Goal: Task Accomplishment & Management: Complete application form

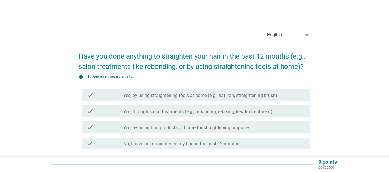
scroll to position [29, 0]
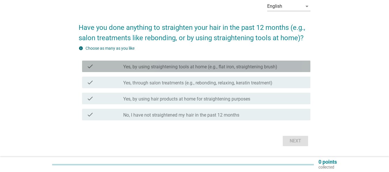
click at [167, 71] on div "check check_box_outline_blank Yes, by using straightening tools at home (e.g., …" at bounding box center [196, 67] width 228 height 12
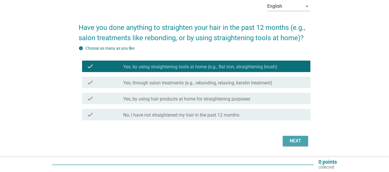
click at [298, 139] on div "Next" at bounding box center [295, 141] width 16 height 7
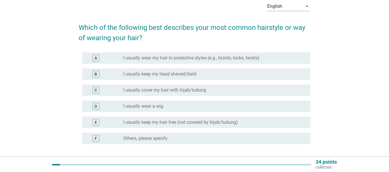
scroll to position [0, 0]
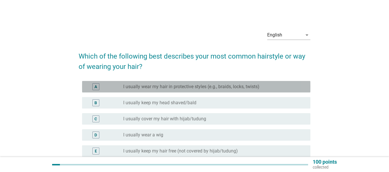
click at [201, 89] on label "I usually wear my hair in protective styles (e.g., braids, locks, twists)" at bounding box center [191, 87] width 136 height 6
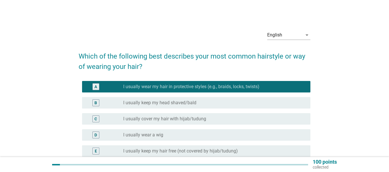
click at [148, 103] on label "I usually keep my head shaved/bald" at bounding box center [159, 103] width 73 height 6
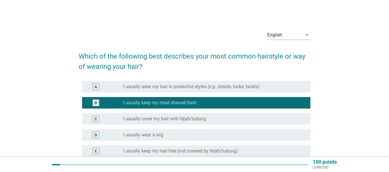
scroll to position [29, 0]
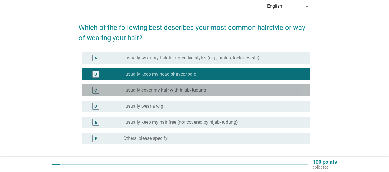
click at [171, 93] on div "radio_button_unchecked I usually cover my hair with hijab/tudung" at bounding box center [214, 90] width 182 height 7
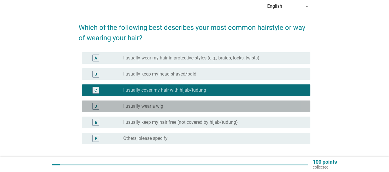
click at [167, 108] on div "radio_button_unchecked I usually wear a wig" at bounding box center [212, 107] width 178 height 6
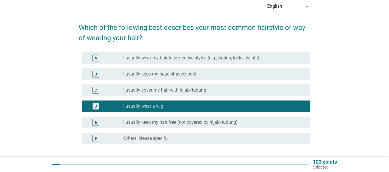
click at [161, 124] on label "I usually keep my hair free (not covered by hijab/tudung)" at bounding box center [180, 123] width 115 height 6
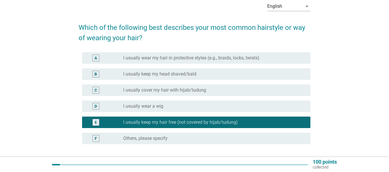
scroll to position [58, 0]
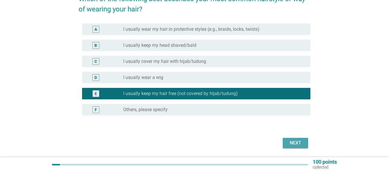
click at [290, 145] on div "Next" at bounding box center [295, 143] width 16 height 7
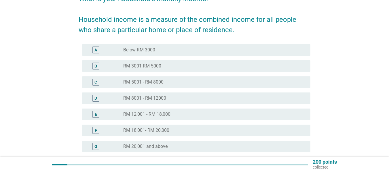
click at [158, 96] on label "RM 8001 - RM 12000" at bounding box center [144, 99] width 43 height 6
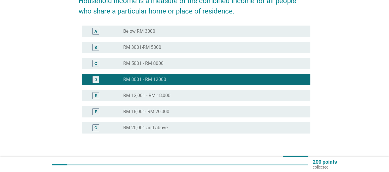
scroll to position [86, 0]
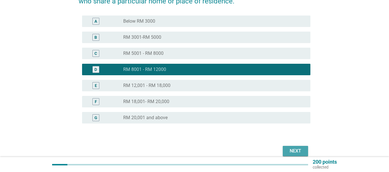
click at [302, 151] on div "Next" at bounding box center [295, 151] width 16 height 7
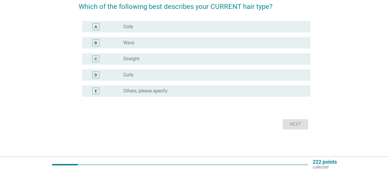
scroll to position [0, 0]
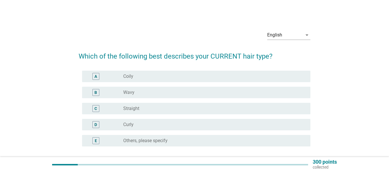
click at [154, 115] on div "C radio_button_unchecked Straight" at bounding box center [195, 109] width 232 height 16
click at [166, 115] on div "C radio_button_unchecked Straight" at bounding box center [195, 109] width 232 height 16
click at [172, 108] on div "radio_button_unchecked Straight" at bounding box center [212, 109] width 178 height 6
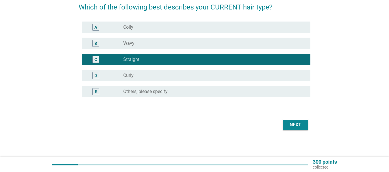
scroll to position [50, 0]
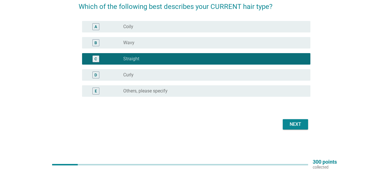
click at [298, 124] on div "Next" at bounding box center [295, 124] width 16 height 7
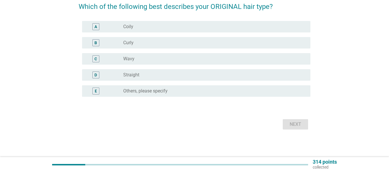
scroll to position [0, 0]
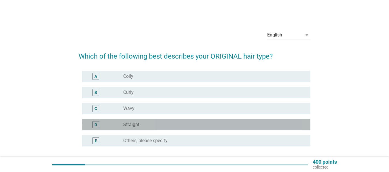
click at [134, 124] on label "Straight" at bounding box center [131, 125] width 16 height 6
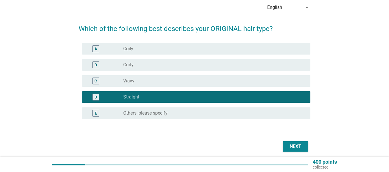
scroll to position [50, 0]
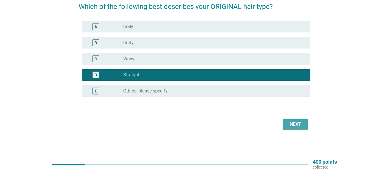
click at [292, 121] on button "Next" at bounding box center [295, 124] width 25 height 10
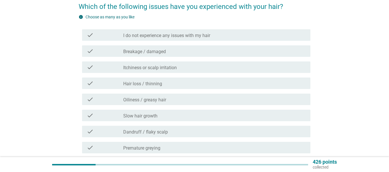
scroll to position [0, 0]
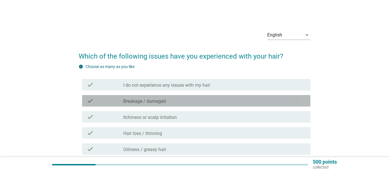
click at [172, 100] on div "check_box_outline_blank Breakage / damaged" at bounding box center [214, 101] width 182 height 7
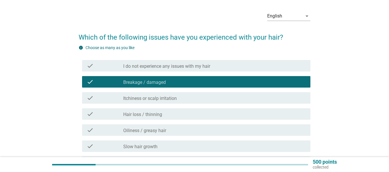
scroll to position [29, 0]
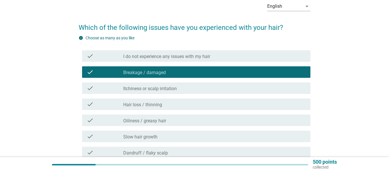
click at [153, 83] on div "check check_box_outline_blank Itchiness or scalp irritation" at bounding box center [196, 89] width 228 height 12
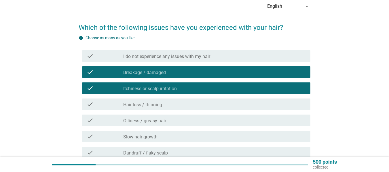
click at [151, 108] on label "Hair loss / thinning" at bounding box center [142, 105] width 39 height 6
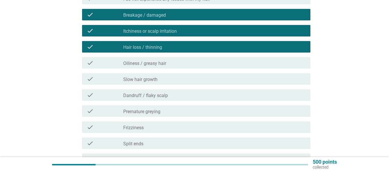
scroll to position [115, 0]
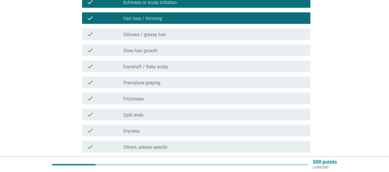
click at [195, 68] on div "check_box_outline_blank Dandruff / flaky scalp" at bounding box center [214, 66] width 182 height 7
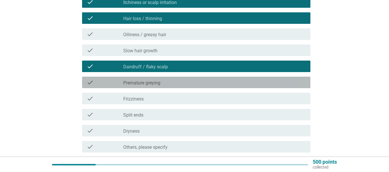
click at [175, 87] on div "check check_box_outline_blank Premature greying" at bounding box center [196, 83] width 228 height 12
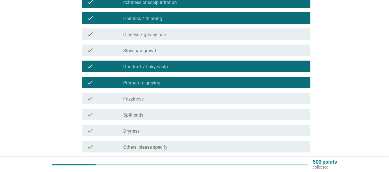
click at [176, 71] on div "check check_box_outline_blank [MEDICAL_DATA] / flaky scalp" at bounding box center [196, 67] width 228 height 12
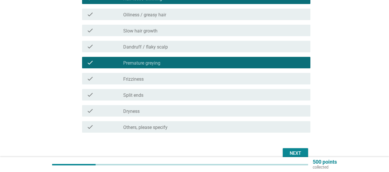
scroll to position [144, 0]
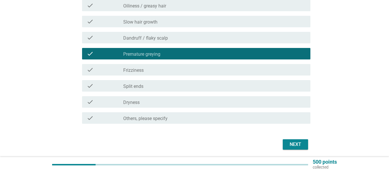
click at [289, 142] on div "Next" at bounding box center [295, 144] width 16 height 7
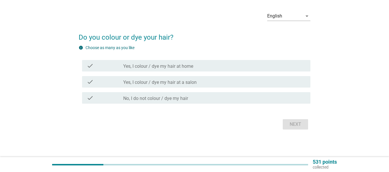
scroll to position [0, 0]
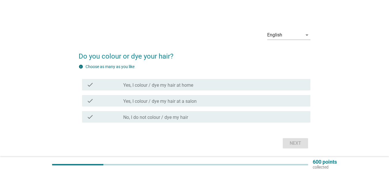
click at [140, 89] on div "check check_box_outline_blank Yes, I colour / dye my hair at home" at bounding box center [196, 85] width 228 height 12
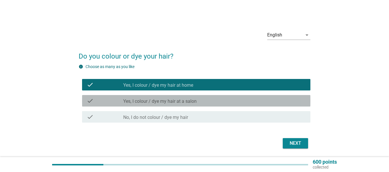
click at [140, 96] on div "check check_box_outline_blank Yes, I colour / dye my hair at a salon" at bounding box center [196, 101] width 228 height 12
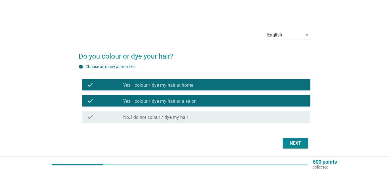
click at [290, 137] on div "Next" at bounding box center [195, 144] width 232 height 14
click at [288, 141] on div "Next" at bounding box center [295, 143] width 16 height 7
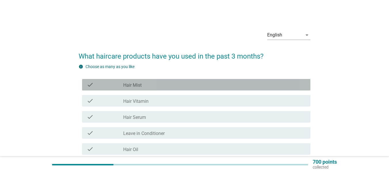
click at [121, 81] on div "check check_box_outline_blank Hair Mist" at bounding box center [196, 85] width 228 height 12
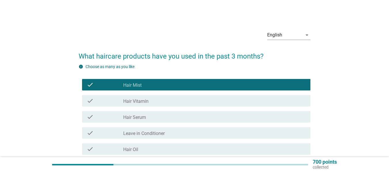
scroll to position [29, 0]
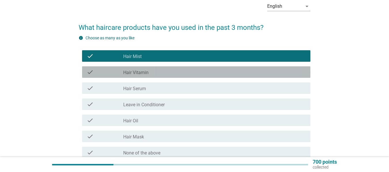
click at [145, 74] on label "Hair Vitamin" at bounding box center [135, 73] width 25 height 6
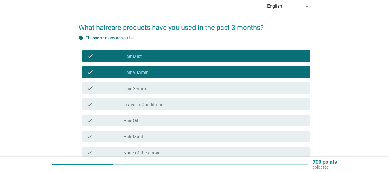
click at [140, 95] on div "check check_box_outline_blank Hair Serum" at bounding box center [195, 88] width 232 height 16
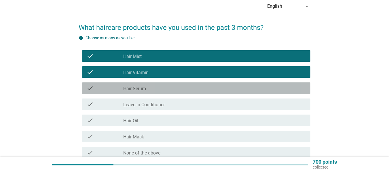
click at [141, 92] on div "check check_box_outline_blank Hair Serum" at bounding box center [196, 89] width 228 height 12
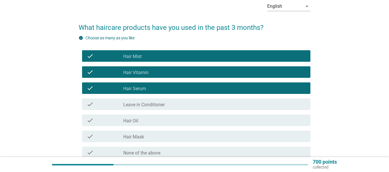
click at [156, 72] on div "check_box Hair Vitamin" at bounding box center [214, 72] width 182 height 7
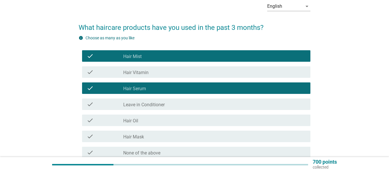
click at [146, 100] on div "check check_box_outline_blank Leave in Conditioner" at bounding box center [196, 105] width 228 height 12
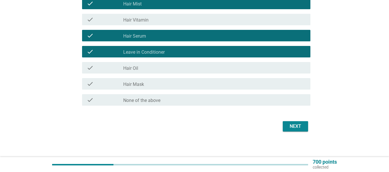
scroll to position [83, 0]
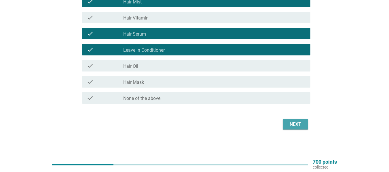
click at [299, 129] on button "Next" at bounding box center [295, 124] width 25 height 10
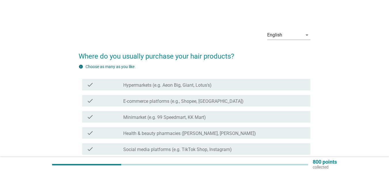
click at [133, 87] on label "Hypermarkets (e.g. Aeon Big, Giant, Lotus's)" at bounding box center [167, 86] width 88 height 6
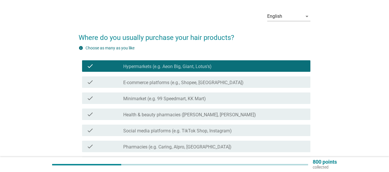
scroll to position [29, 0]
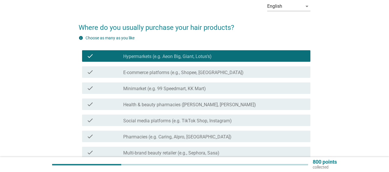
click at [142, 103] on label "Health & beauty pharmacies ([PERSON_NAME], [PERSON_NAME])" at bounding box center [189, 105] width 133 height 6
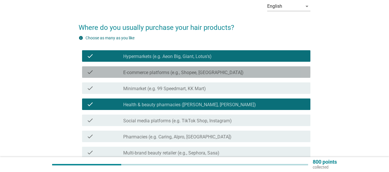
click at [159, 73] on label "E-commerce platforms (e.g., Shopee, [GEOGRAPHIC_DATA])" at bounding box center [183, 73] width 120 height 6
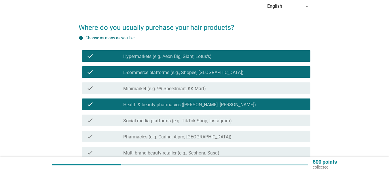
click at [174, 118] on div "check_box_outline_blank Social media platforms (e.g. TikTok Shop, Instagram)" at bounding box center [214, 120] width 182 height 7
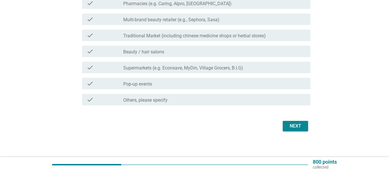
scroll to position [164, 0]
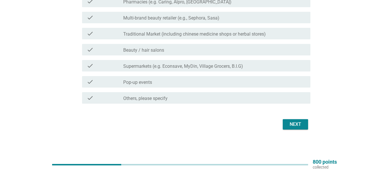
click at [294, 124] on div "Next" at bounding box center [295, 124] width 16 height 7
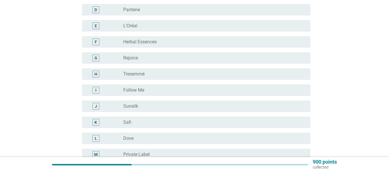
scroll to position [144, 0]
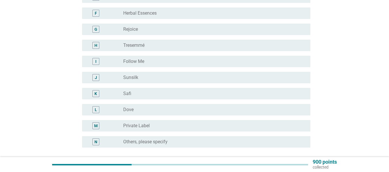
click at [147, 16] on div "radio_button_unchecked Herbal Essences" at bounding box center [214, 13] width 182 height 7
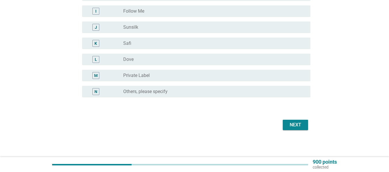
scroll to position [195, 0]
click at [292, 122] on div "Next" at bounding box center [295, 124] width 16 height 7
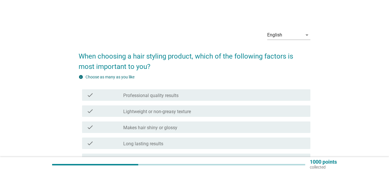
scroll to position [29, 0]
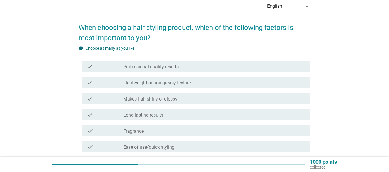
click at [166, 72] on div "check check_box_outline_blank Professional quality results" at bounding box center [196, 67] width 228 height 12
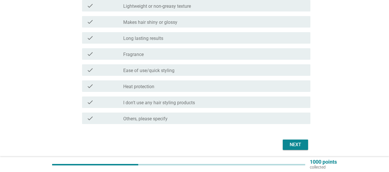
scroll to position [115, 0]
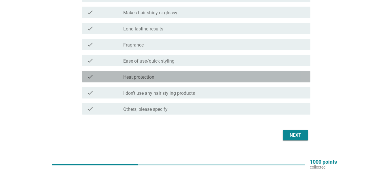
click at [160, 80] on div "check_box_outline_blank Heat protection" at bounding box center [214, 76] width 182 height 7
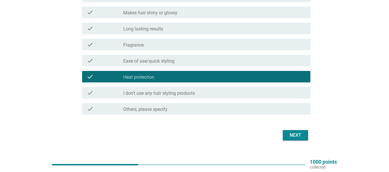
click at [292, 142] on div "Next" at bounding box center [195, 136] width 232 height 14
click at [287, 134] on div "Next" at bounding box center [295, 135] width 16 height 7
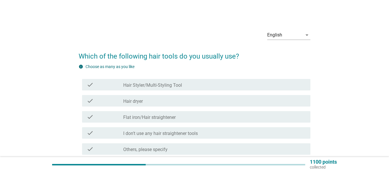
scroll to position [29, 0]
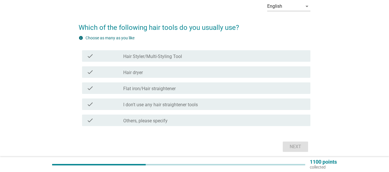
click at [163, 72] on div "check_box_outline_blank Hair dryer" at bounding box center [214, 72] width 182 height 7
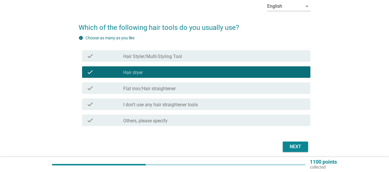
click at [166, 58] on label "Hair Styler/Multi-Styling Tool" at bounding box center [152, 57] width 59 height 6
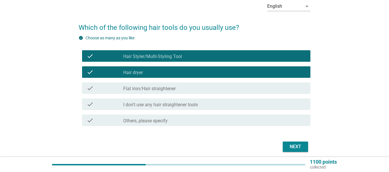
click at [201, 107] on div "check_box_outline_blank I don't use any hair straightener tools" at bounding box center [214, 104] width 182 height 7
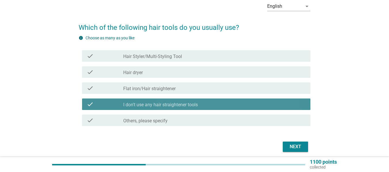
click at [201, 107] on div "check_box_outline_blank I don't use any hair straightener tools" at bounding box center [214, 104] width 182 height 7
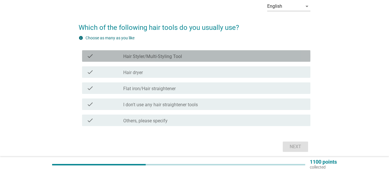
click at [180, 58] on label "Hair Styler/Multi-Styling Tool" at bounding box center [152, 57] width 59 height 6
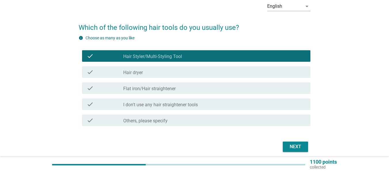
click at [165, 89] on label "Flat iron/Hair straightener" at bounding box center [149, 89] width 52 height 6
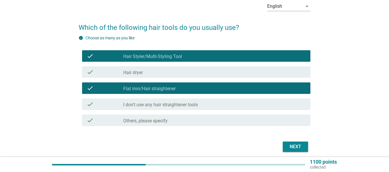
click at [172, 75] on div "check_box_outline_blank Hair dryer" at bounding box center [214, 72] width 182 height 7
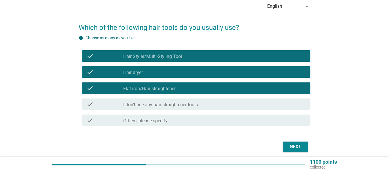
click at [165, 87] on label "Flat iron/Hair straightener" at bounding box center [149, 89] width 52 height 6
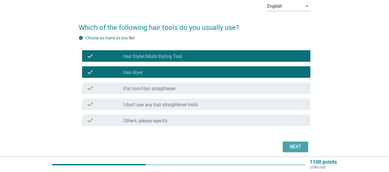
click at [291, 144] on div "Next" at bounding box center [295, 147] width 16 height 7
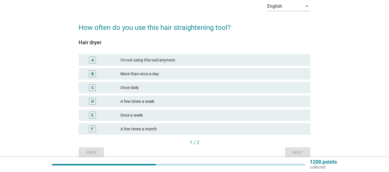
click at [142, 88] on div "Once daily" at bounding box center [212, 87] width 185 height 7
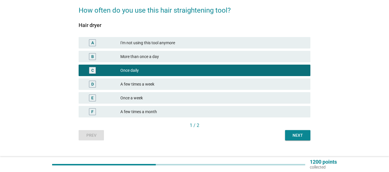
scroll to position [55, 0]
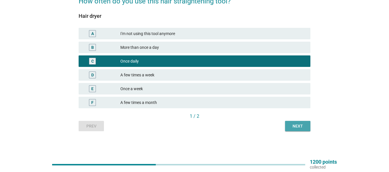
click at [290, 131] on button "Next" at bounding box center [297, 126] width 25 height 10
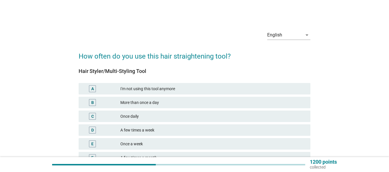
click at [131, 118] on div "Once daily" at bounding box center [212, 116] width 185 height 7
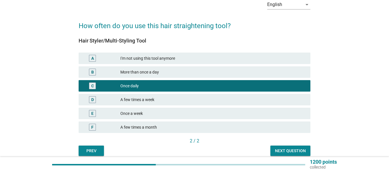
scroll to position [55, 0]
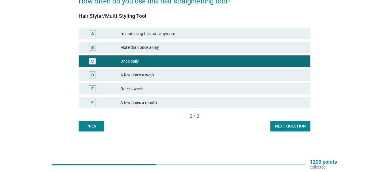
click at [172, 72] on div "A few times a week" at bounding box center [212, 75] width 185 height 7
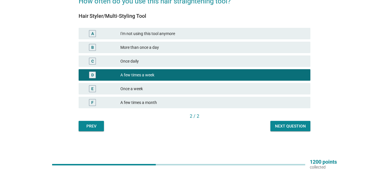
click at [270, 125] on div "Prev Next question" at bounding box center [195, 126] width 232 height 10
click at [273, 125] on button "Next question" at bounding box center [290, 126] width 40 height 10
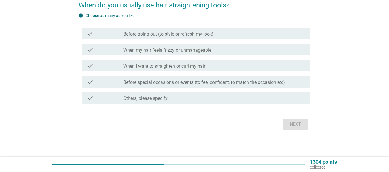
scroll to position [0, 0]
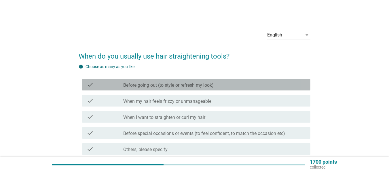
click at [123, 83] on label "Before going out (to style or refresh my look)" at bounding box center [168, 86] width 90 height 6
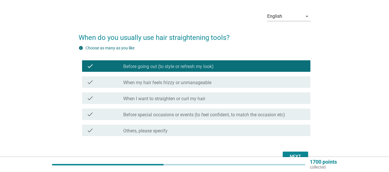
scroll to position [29, 0]
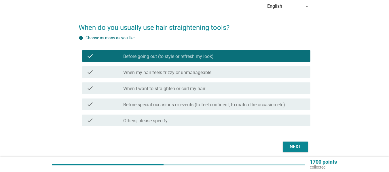
click at [184, 91] on label "When I want to straighten or curl my hair" at bounding box center [164, 89] width 82 height 6
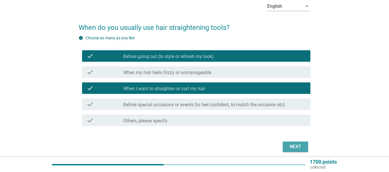
click at [294, 144] on div "Next" at bounding box center [295, 147] width 16 height 7
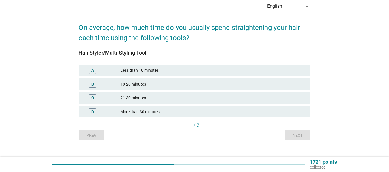
scroll to position [0, 0]
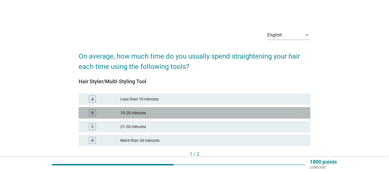
click at [128, 111] on div "10-20 minutes" at bounding box center [212, 113] width 185 height 7
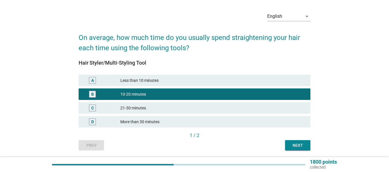
scroll to position [38, 0]
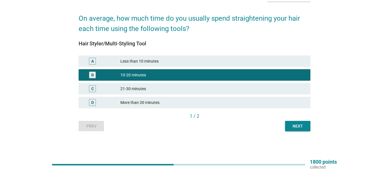
click at [289, 129] on button "Next" at bounding box center [297, 126] width 25 height 10
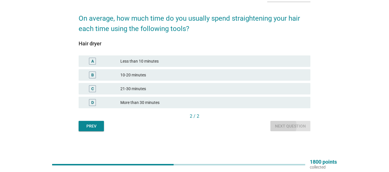
scroll to position [0, 0]
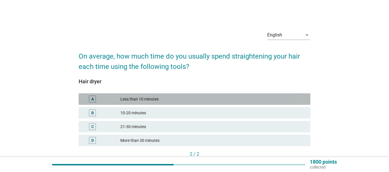
click at [149, 100] on div "Less than 10 minutes" at bounding box center [212, 99] width 185 height 7
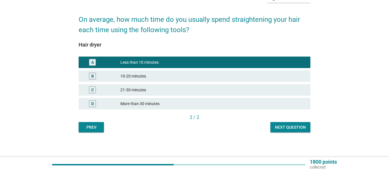
scroll to position [38, 0]
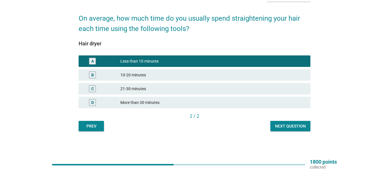
click at [271, 128] on button "Next question" at bounding box center [290, 126] width 40 height 10
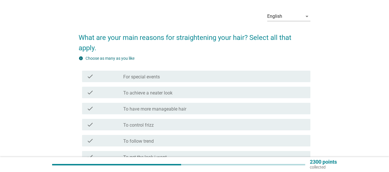
scroll to position [29, 0]
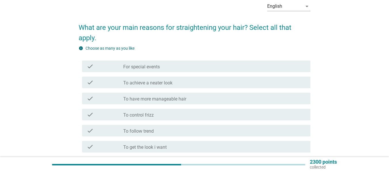
click at [160, 69] on label "For special events" at bounding box center [141, 67] width 37 height 6
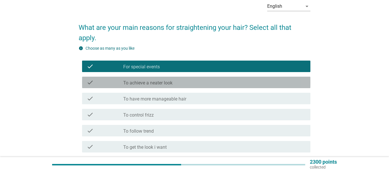
click at [153, 85] on label "To achieve a neater look" at bounding box center [147, 83] width 49 height 6
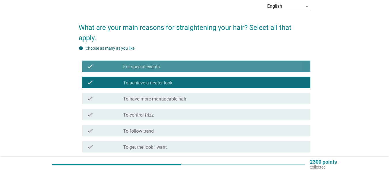
click at [162, 71] on div "check check_box For special events" at bounding box center [196, 67] width 228 height 12
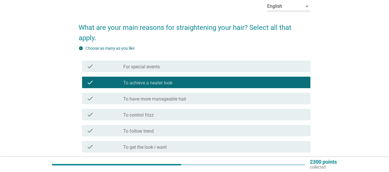
click at [166, 80] on label "To achieve a neater look" at bounding box center [147, 83] width 49 height 6
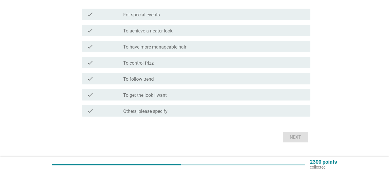
scroll to position [86, 0]
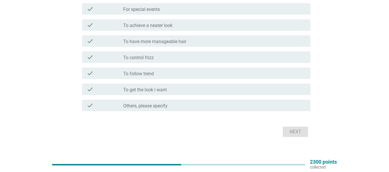
click at [152, 93] on div "check check_box_outline_blank To get the look i want" at bounding box center [196, 90] width 228 height 12
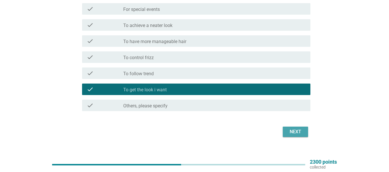
click at [297, 137] on button "Next" at bounding box center [295, 132] width 25 height 10
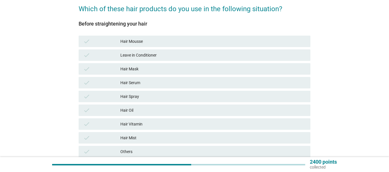
scroll to position [58, 0]
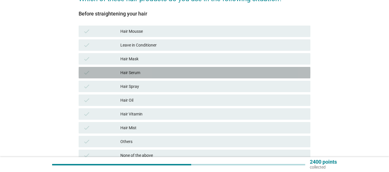
click at [148, 73] on div "Hair Serum" at bounding box center [212, 72] width 185 height 7
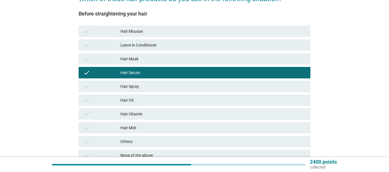
click at [142, 86] on div "Hair Spray" at bounding box center [212, 86] width 185 height 7
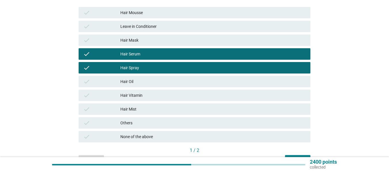
scroll to position [86, 0]
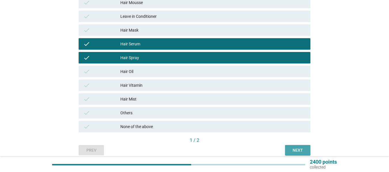
click at [285, 151] on button "Next" at bounding box center [297, 150] width 25 height 10
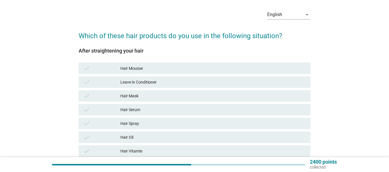
scroll to position [29, 0]
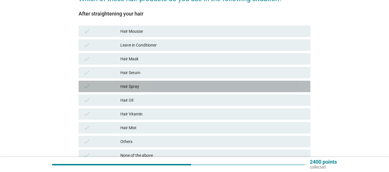
click at [150, 87] on div "Hair Spray" at bounding box center [212, 86] width 185 height 7
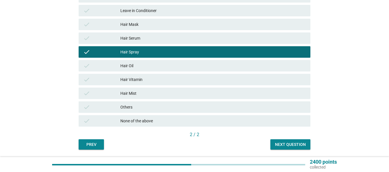
scroll to position [111, 0]
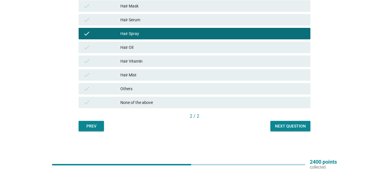
click at [294, 129] on div "Next question" at bounding box center [290, 126] width 31 height 6
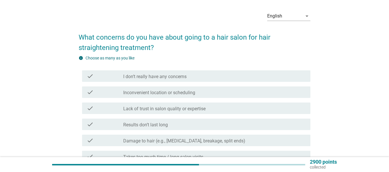
scroll to position [29, 0]
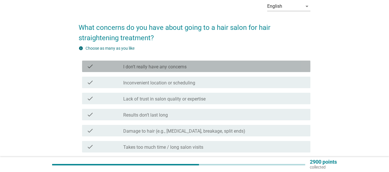
click at [163, 71] on div "check check_box_outline_blank I don’t really have any concerns" at bounding box center [196, 67] width 228 height 12
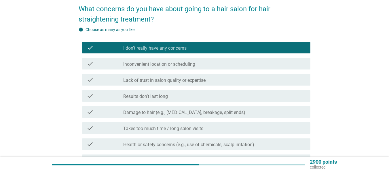
scroll to position [58, 0]
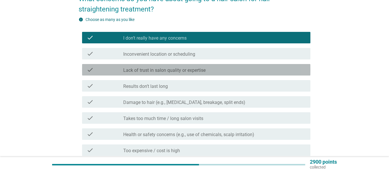
click at [169, 73] on label "Lack of trust in salon quality or expertise" at bounding box center [164, 71] width 82 height 6
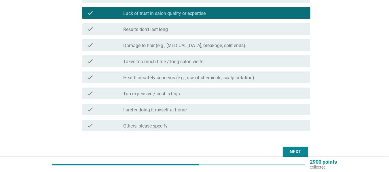
scroll to position [115, 0]
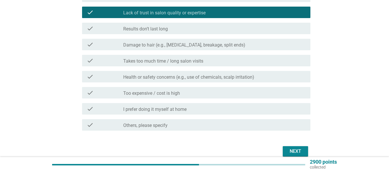
click at [187, 30] on div "check_box_outline_blank Results don’t last long" at bounding box center [214, 28] width 182 height 7
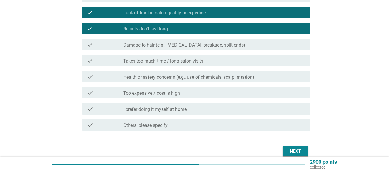
click at [286, 153] on button "Next" at bounding box center [295, 151] width 25 height 10
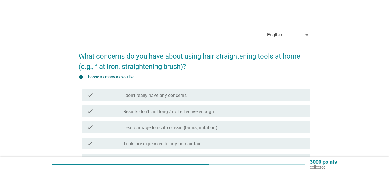
scroll to position [29, 0]
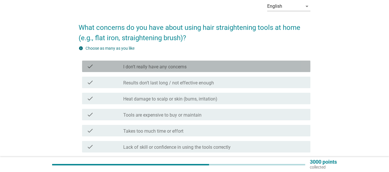
click at [169, 65] on label "I don’t really have any concerns" at bounding box center [154, 67] width 63 height 6
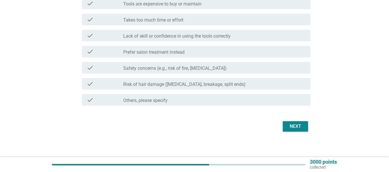
scroll to position [142, 0]
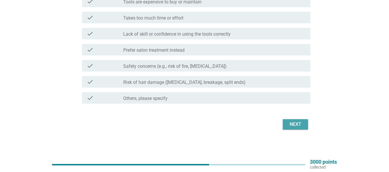
click at [290, 124] on div "Next" at bounding box center [295, 124] width 16 height 7
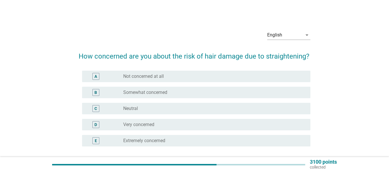
scroll to position [29, 0]
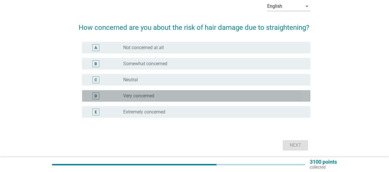
click at [149, 96] on label "Very concerned" at bounding box center [138, 96] width 31 height 6
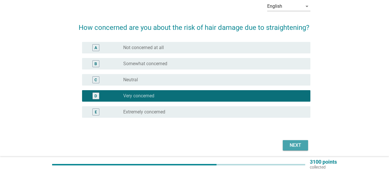
click at [296, 148] on div "Next" at bounding box center [295, 145] width 16 height 7
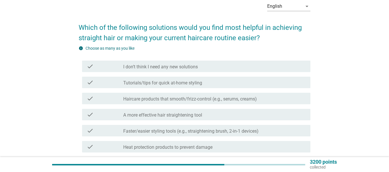
scroll to position [58, 0]
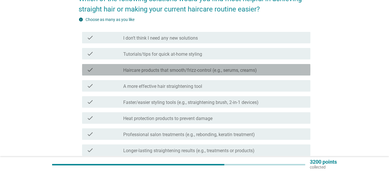
click at [159, 71] on label "Haircare products that smooth/frizz-control (e.g., serums, creams)" at bounding box center [190, 71] width 134 height 6
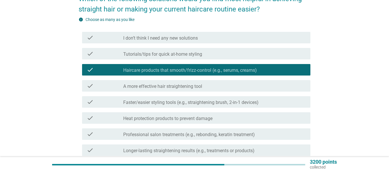
scroll to position [86, 0]
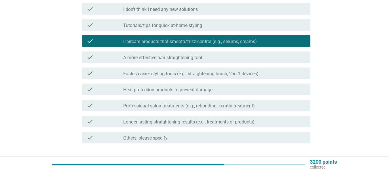
click at [203, 89] on label "Heat protection products to prevent damage" at bounding box center [167, 90] width 89 height 6
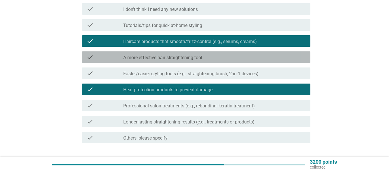
click at [182, 61] on div "check check_box_outline_blank A more effective hair straightening tool" at bounding box center [196, 58] width 228 height 12
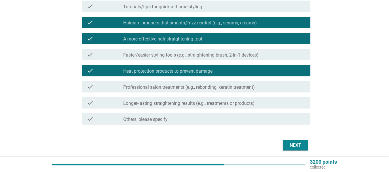
scroll to position [115, 0]
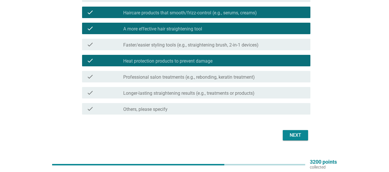
click at [288, 137] on div "Next" at bounding box center [295, 135] width 16 height 7
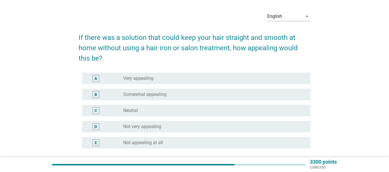
scroll to position [29, 0]
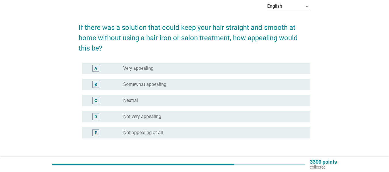
click at [153, 69] on div "radio_button_unchecked Very appealing" at bounding box center [212, 69] width 178 height 6
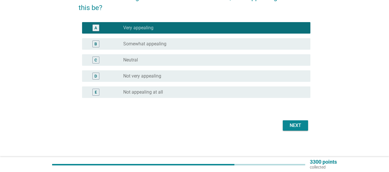
scroll to position [71, 0]
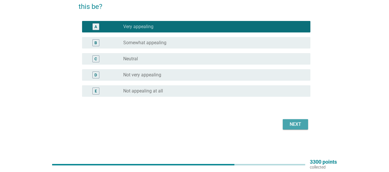
click at [287, 125] on div "Next" at bounding box center [295, 124] width 16 height 7
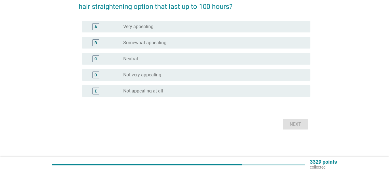
scroll to position [0, 0]
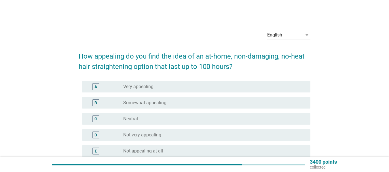
click at [146, 85] on label "Very appealing" at bounding box center [138, 87] width 30 height 6
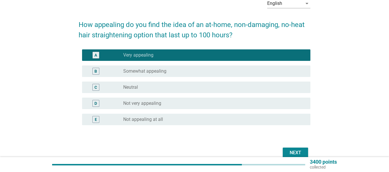
scroll to position [58, 0]
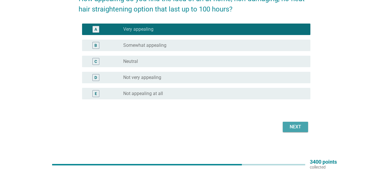
click at [290, 125] on div "Next" at bounding box center [295, 127] width 16 height 7
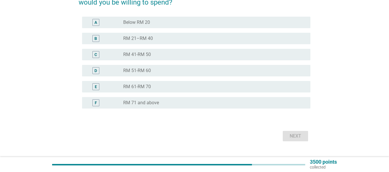
scroll to position [86, 0]
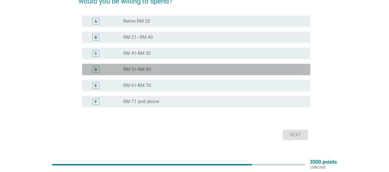
click at [138, 65] on div "D radio_button_unchecked RM 51-RM 60" at bounding box center [196, 70] width 228 height 12
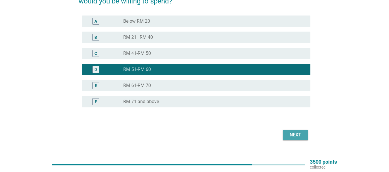
click at [300, 133] on div "Next" at bounding box center [295, 135] width 16 height 7
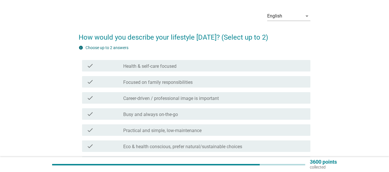
scroll to position [29, 0]
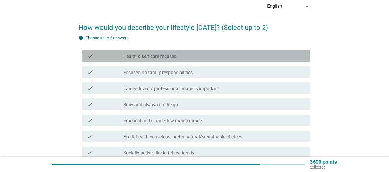
click at [174, 58] on label "Health & self-care focused" at bounding box center [149, 57] width 53 height 6
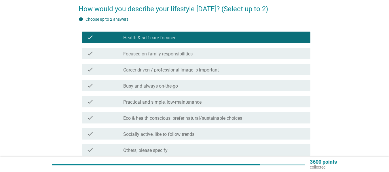
scroll to position [58, 0]
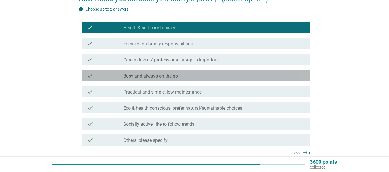
click at [149, 78] on label "Busy and always on-the-go" at bounding box center [150, 76] width 55 height 6
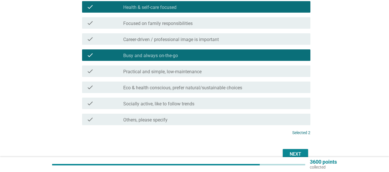
scroll to position [86, 0]
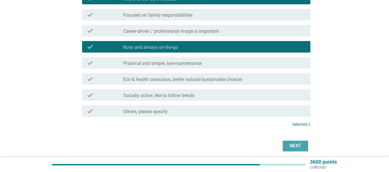
click at [286, 146] on button "Next" at bounding box center [295, 146] width 25 height 10
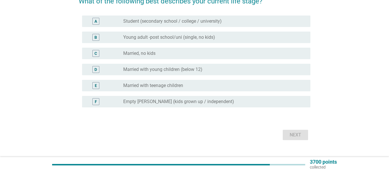
scroll to position [58, 0]
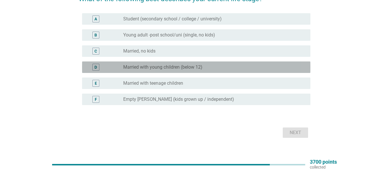
click at [175, 71] on div "D radio_button_unchecked Married with young children (below 12)" at bounding box center [196, 68] width 228 height 12
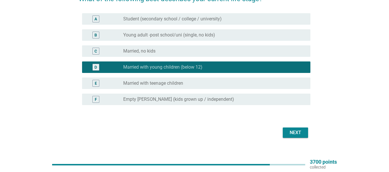
click at [288, 131] on div "Next" at bounding box center [295, 132] width 16 height 7
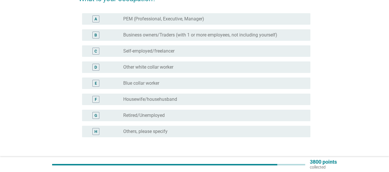
click at [157, 19] on label "PEM (Professional, Executive, Manager)" at bounding box center [163, 19] width 81 height 6
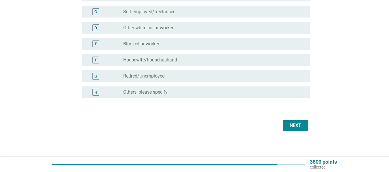
scroll to position [98, 0]
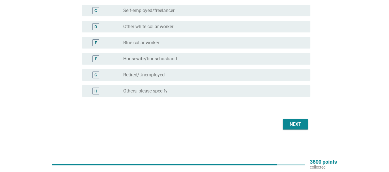
click at [289, 121] on button "Next" at bounding box center [295, 124] width 25 height 10
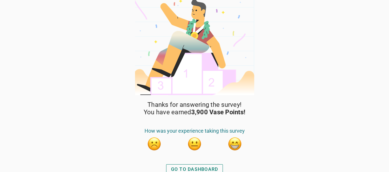
scroll to position [10, 0]
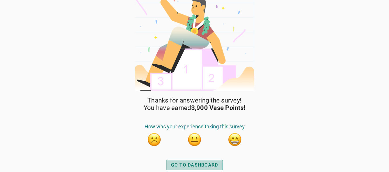
click at [196, 164] on div "GO TO DASHBOARD" at bounding box center [194, 165] width 47 height 7
